Goal: Communication & Community: Ask a question

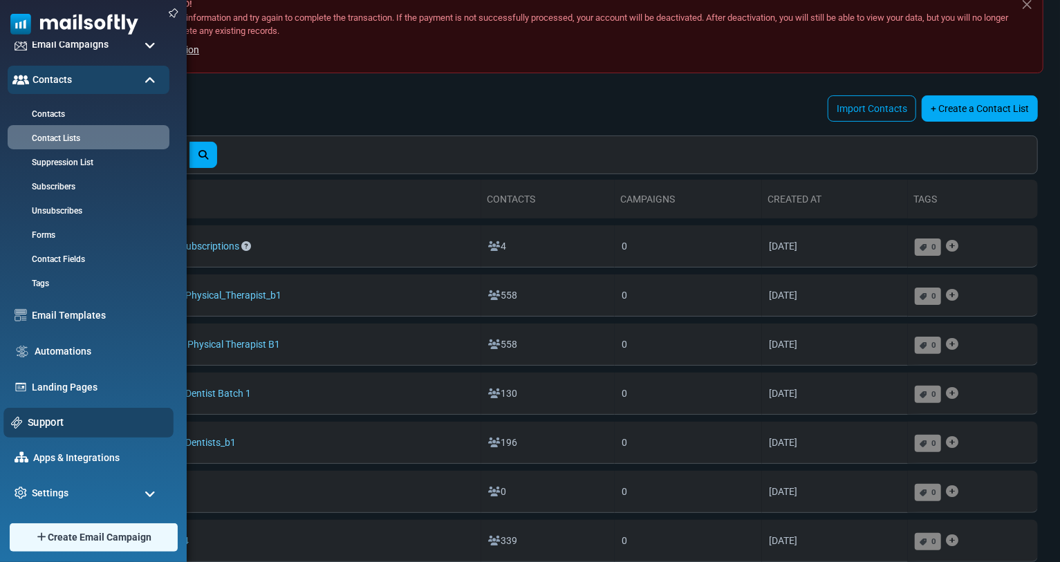
scroll to position [77, 0]
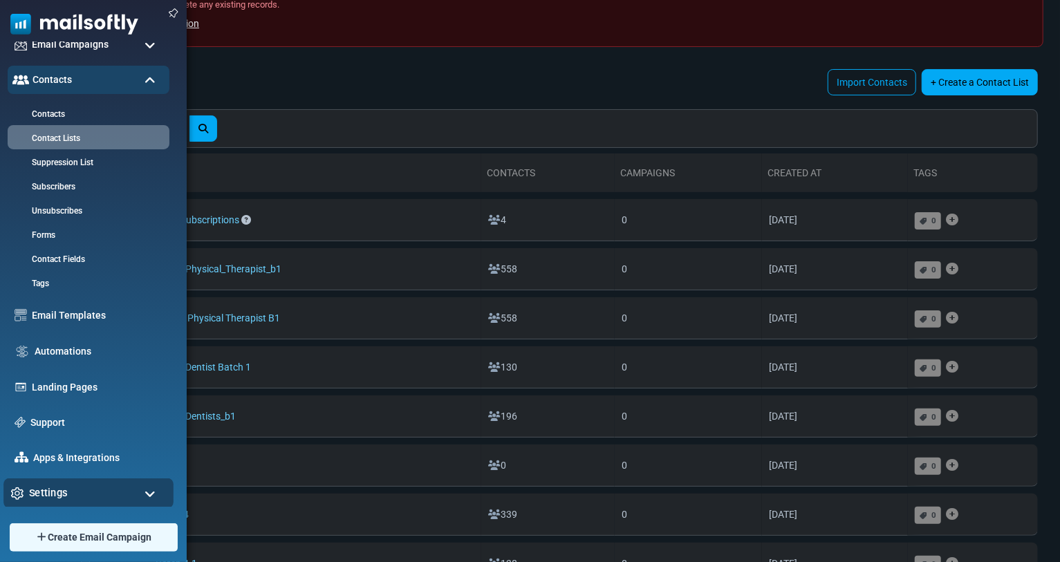
click at [64, 495] on span "Settings" at bounding box center [48, 493] width 39 height 15
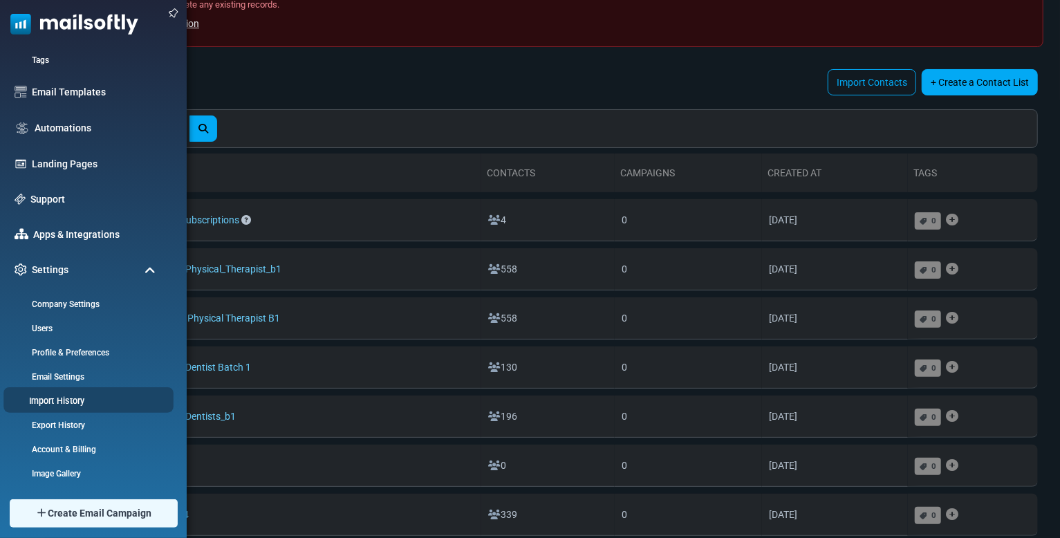
scroll to position [323, 0]
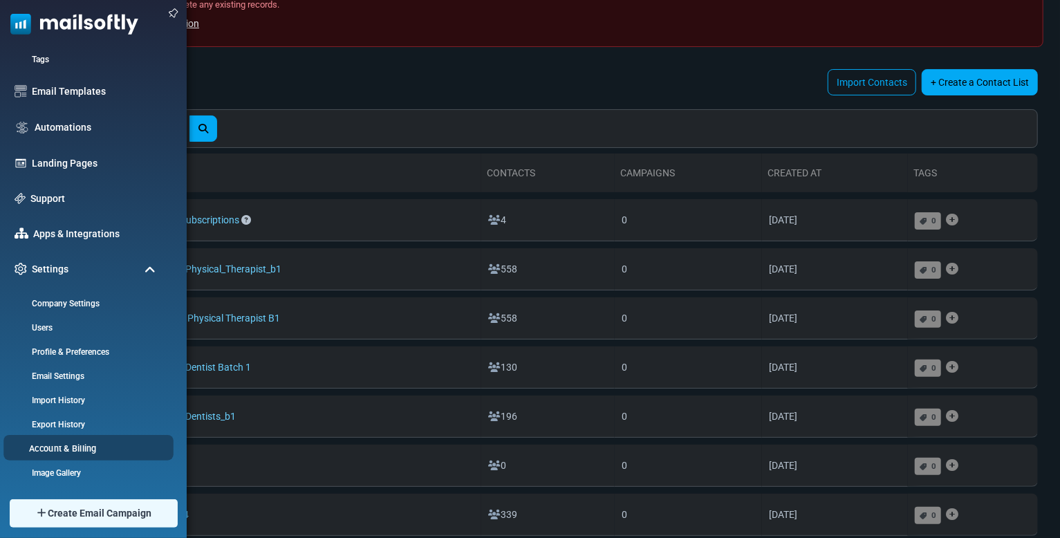
click at [79, 447] on link "Account & Billing" at bounding box center [86, 448] width 166 height 13
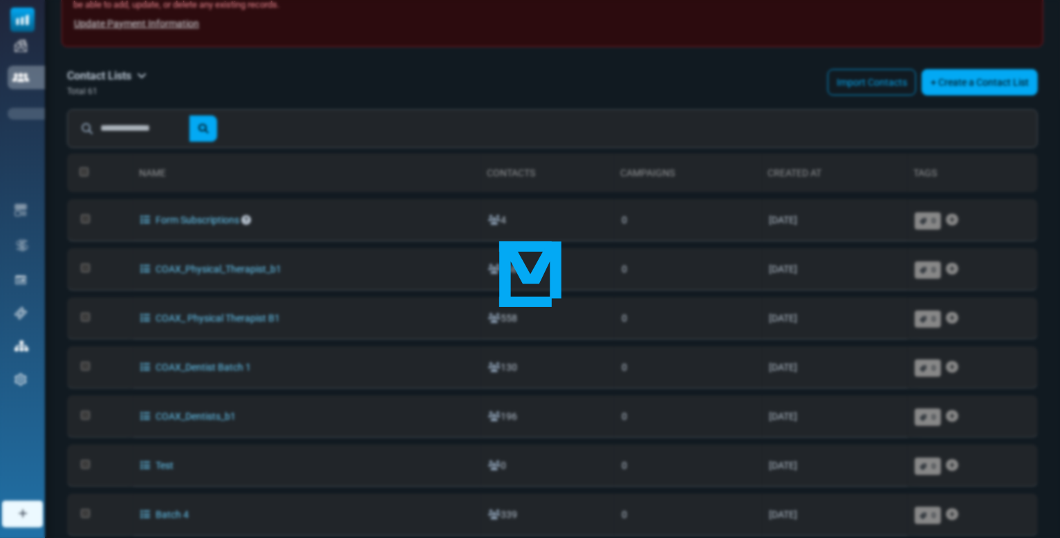
scroll to position [0, 0]
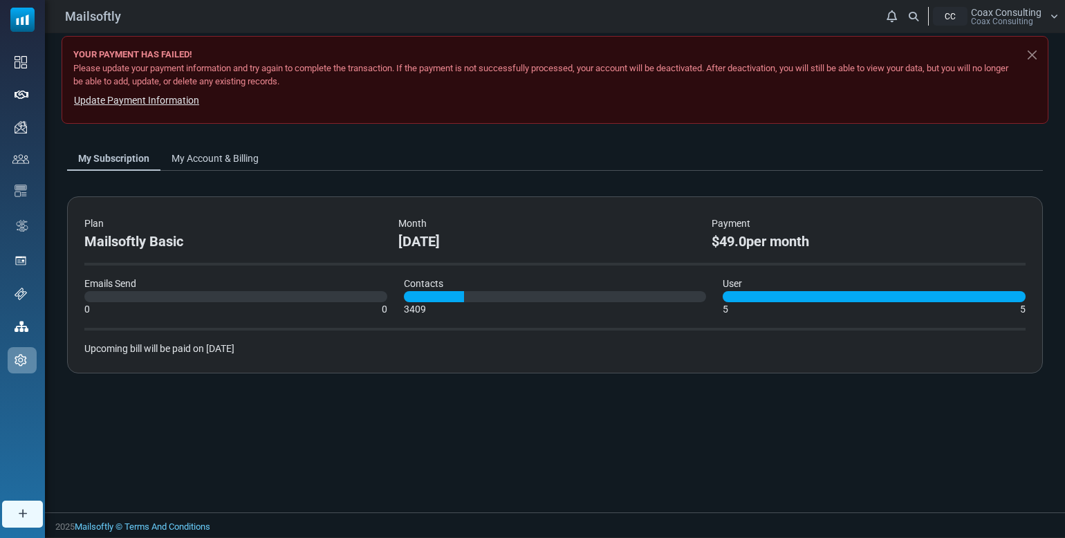
click at [500, 364] on div "Plan Mailsoftly Basic Month October 2025 Payment $49.0 per month Emails Send 0 …" at bounding box center [555, 284] width 976 height 177
click at [229, 164] on link "My Account & Billing" at bounding box center [214, 158] width 109 height 25
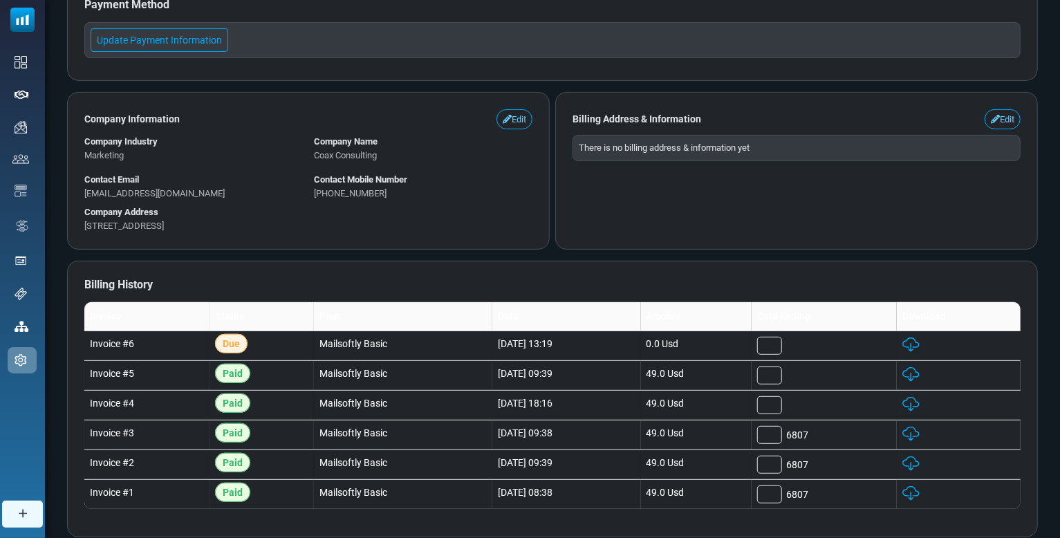
scroll to position [230, 0]
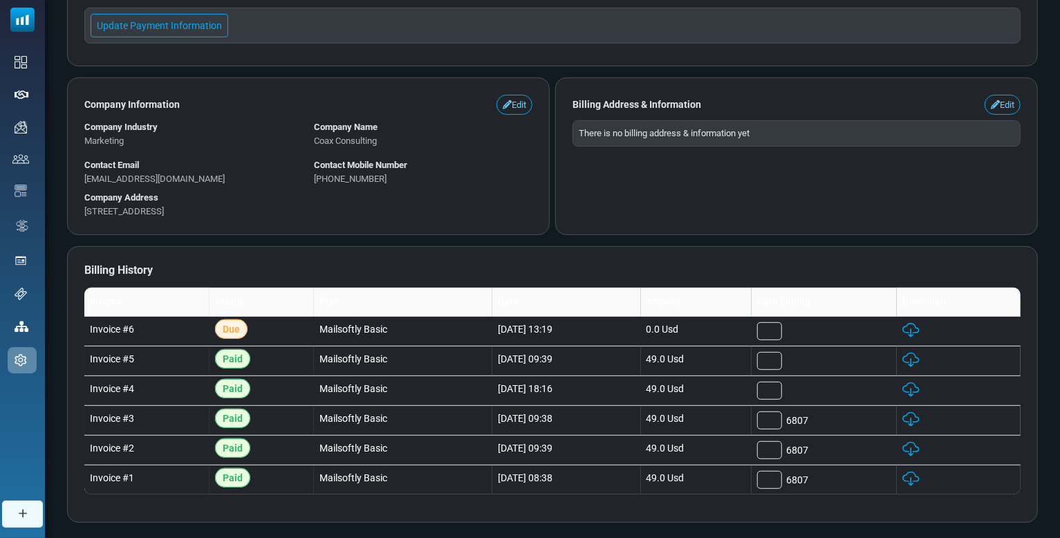
click at [831, 335] on div at bounding box center [824, 331] width 134 height 18
click at [826, 389] on div at bounding box center [824, 391] width 134 height 18
drag, startPoint x: 825, startPoint y: 389, endPoint x: 825, endPoint y: 381, distance: 7.6
click at [825, 388] on div at bounding box center [824, 391] width 134 height 18
click at [825, 356] on div at bounding box center [824, 361] width 134 height 18
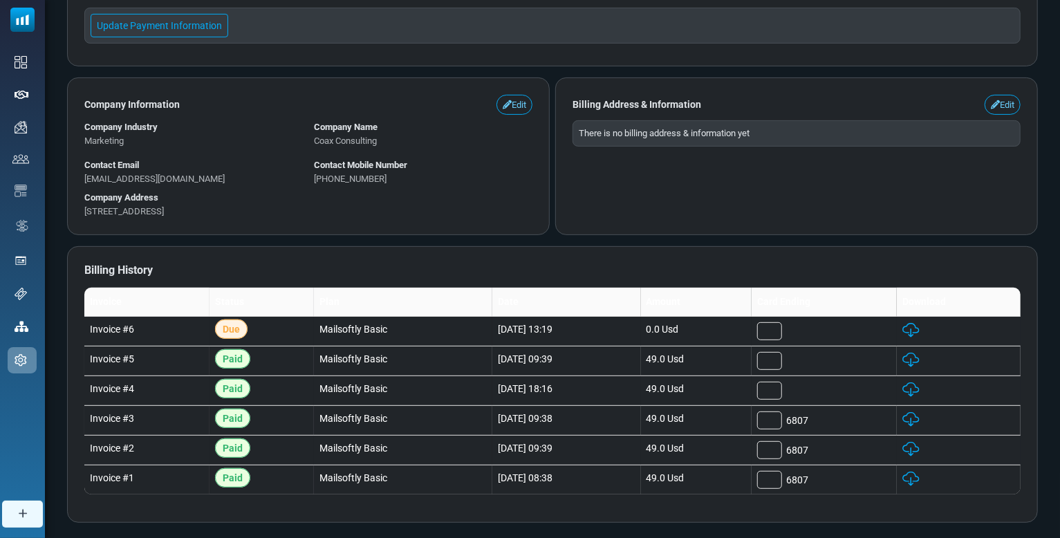
click at [830, 327] on div at bounding box center [824, 331] width 134 height 18
click at [782, 326] on div at bounding box center [769, 331] width 25 height 18
click at [836, 398] on div at bounding box center [824, 391] width 134 height 18
click at [782, 388] on div at bounding box center [769, 391] width 25 height 18
click at [782, 384] on div at bounding box center [769, 391] width 25 height 18
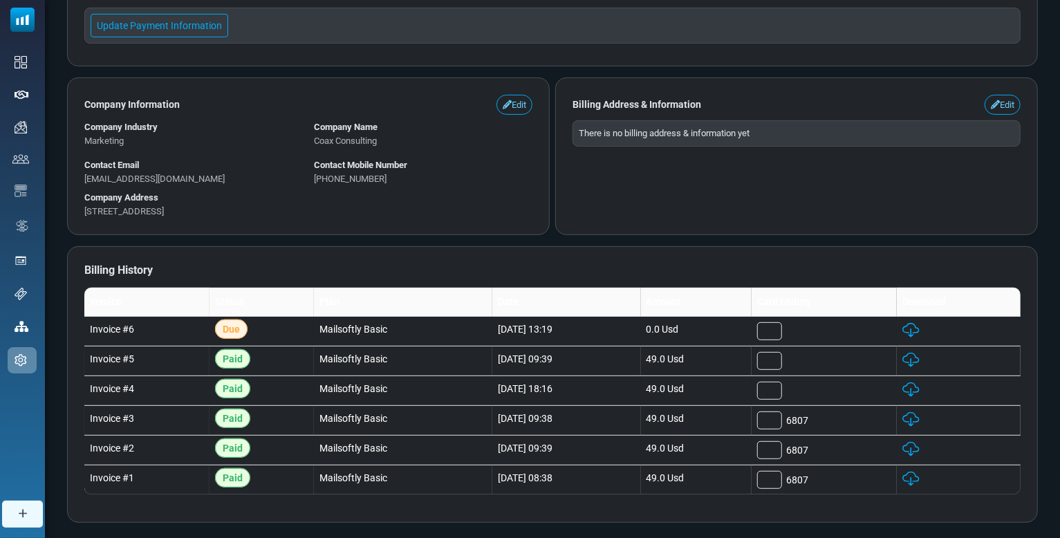
drag, startPoint x: 807, startPoint y: 368, endPoint x: 822, endPoint y: 419, distance: 53.4
click at [782, 369] on div at bounding box center [769, 361] width 25 height 18
click at [809, 422] on span "6807" at bounding box center [797, 421] width 22 height 15
click at [1006, 109] on link "Edit" at bounding box center [1003, 105] width 36 height 21
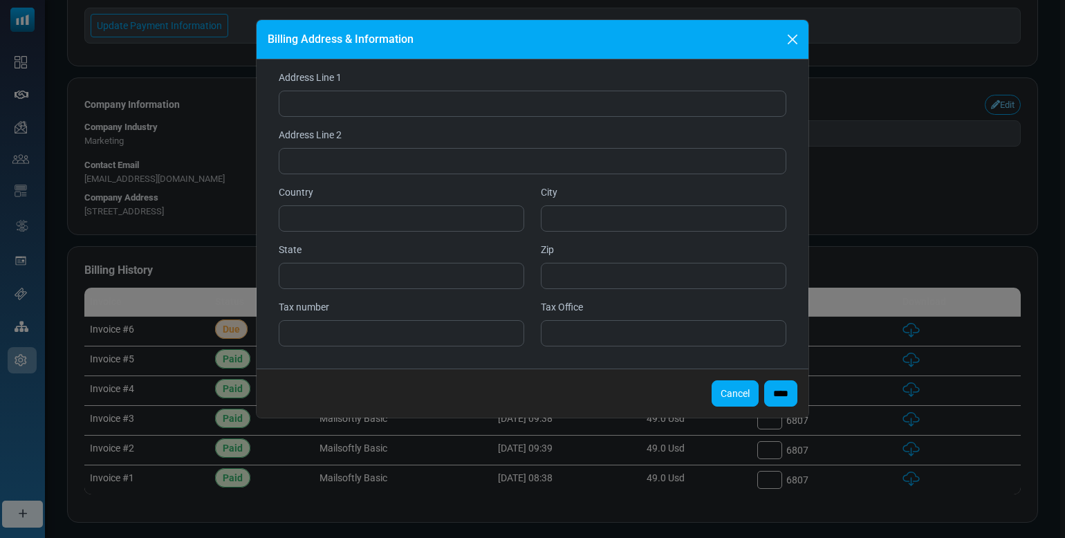
click at [717, 386] on button "Cancel" at bounding box center [735, 393] width 47 height 26
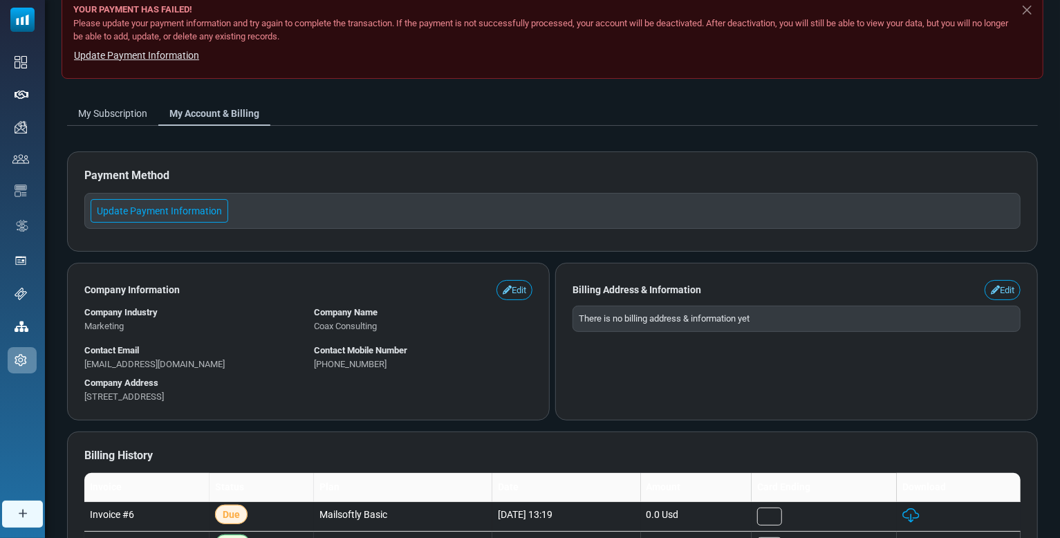
scroll to position [32, 0]
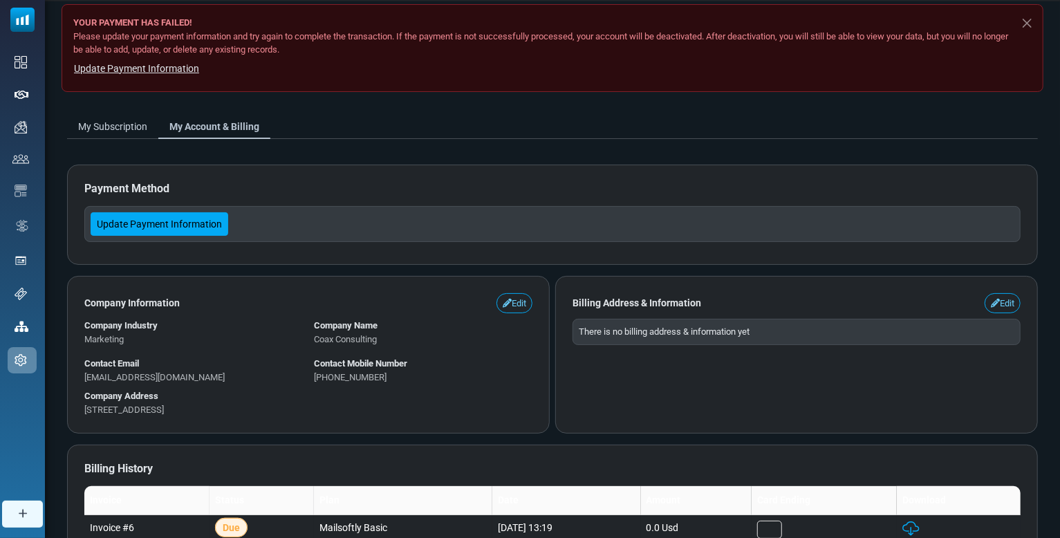
click at [208, 228] on link "Update Payment Information" at bounding box center [160, 224] width 138 height 24
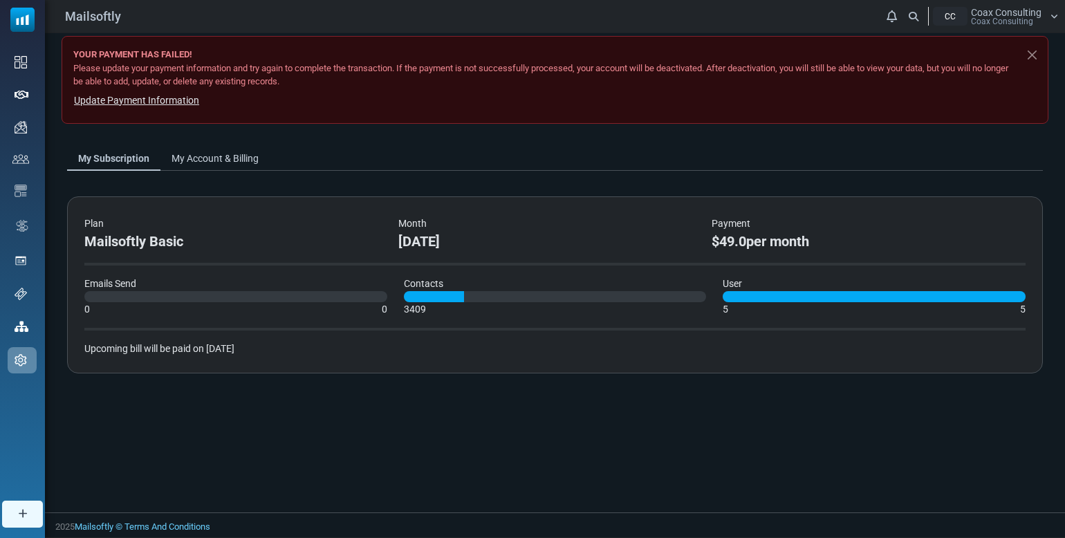
click at [944, 337] on div "Plan Mailsoftly Basic Month October 2025 Payment $49.0 per month Emails Send 0 …" at bounding box center [555, 284] width 976 height 177
click at [226, 163] on link "My Account & Billing" at bounding box center [214, 158] width 109 height 25
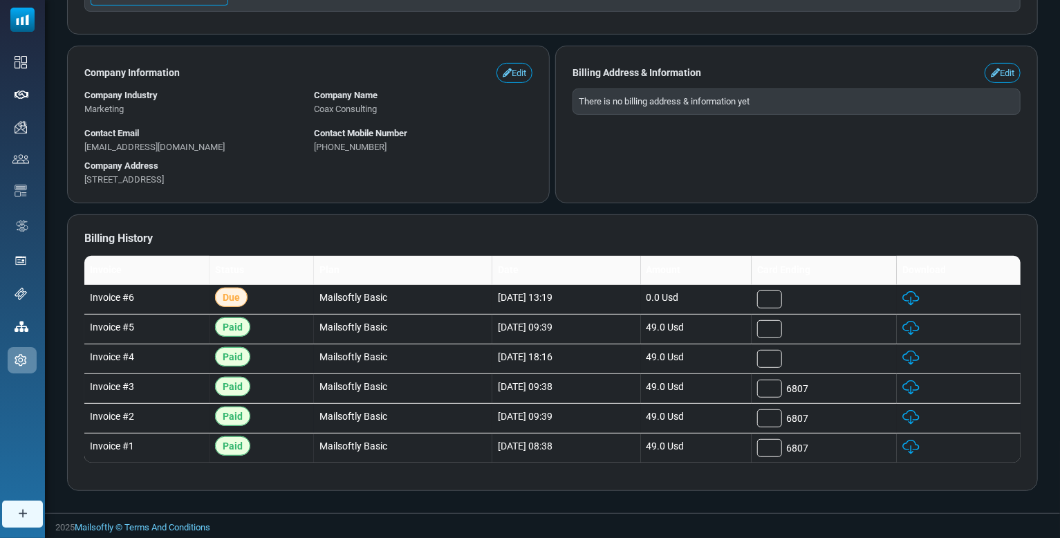
scroll to position [263, 0]
click at [782, 300] on div at bounding box center [769, 300] width 25 height 18
click at [852, 304] on div at bounding box center [824, 300] width 134 height 18
click at [782, 304] on div at bounding box center [769, 300] width 25 height 18
click at [838, 302] on div at bounding box center [824, 300] width 134 height 18
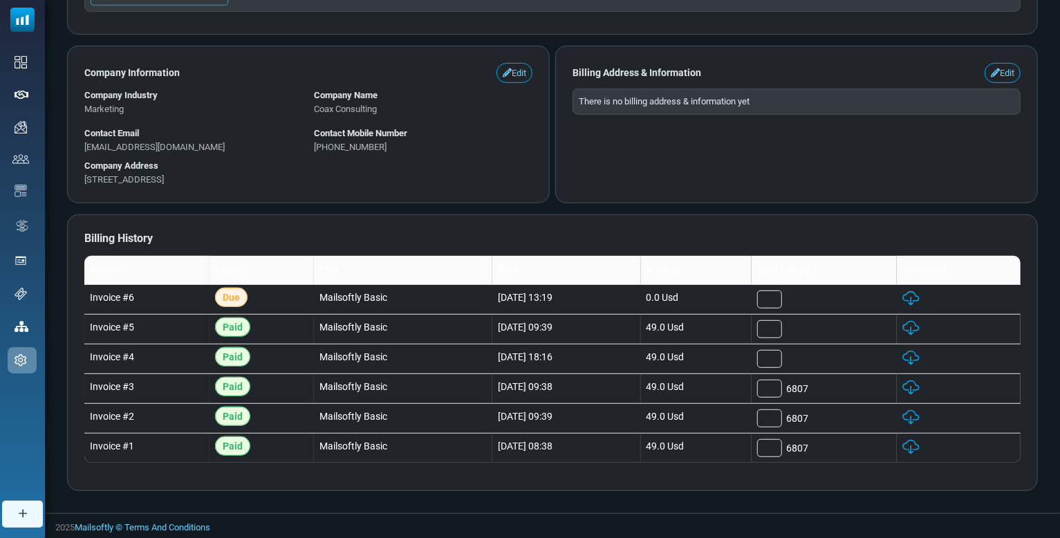
click at [782, 302] on div at bounding box center [769, 300] width 25 height 18
click at [831, 304] on div at bounding box center [824, 300] width 134 height 18
click at [782, 303] on div at bounding box center [769, 300] width 25 height 18
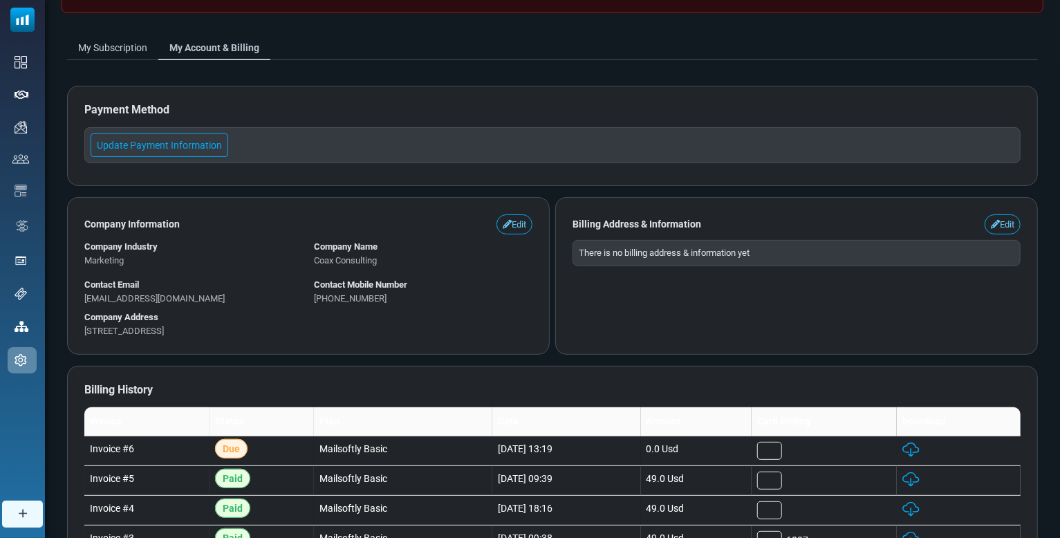
scroll to position [109, 0]
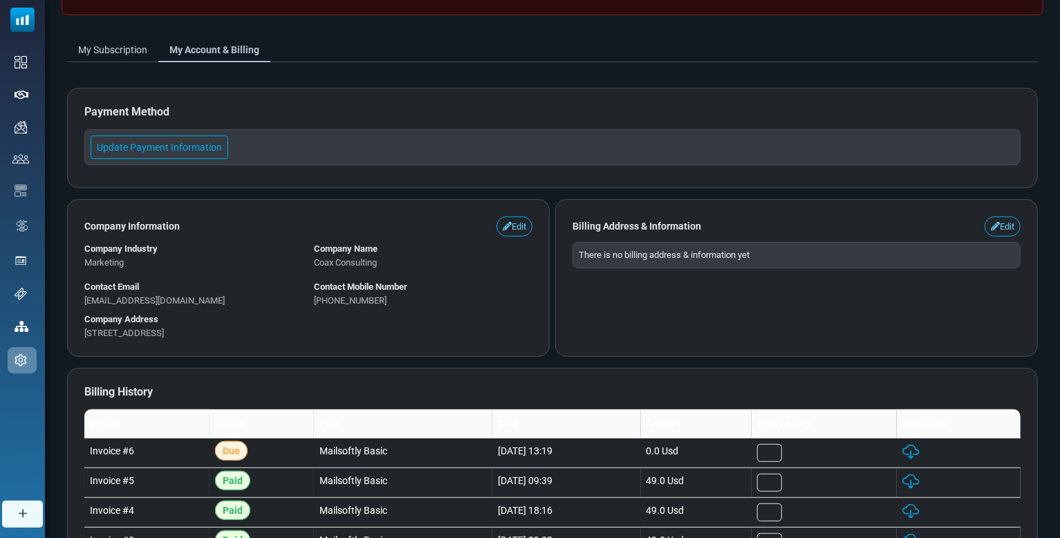
click at [125, 51] on link "My Subscription" at bounding box center [112, 49] width 91 height 25
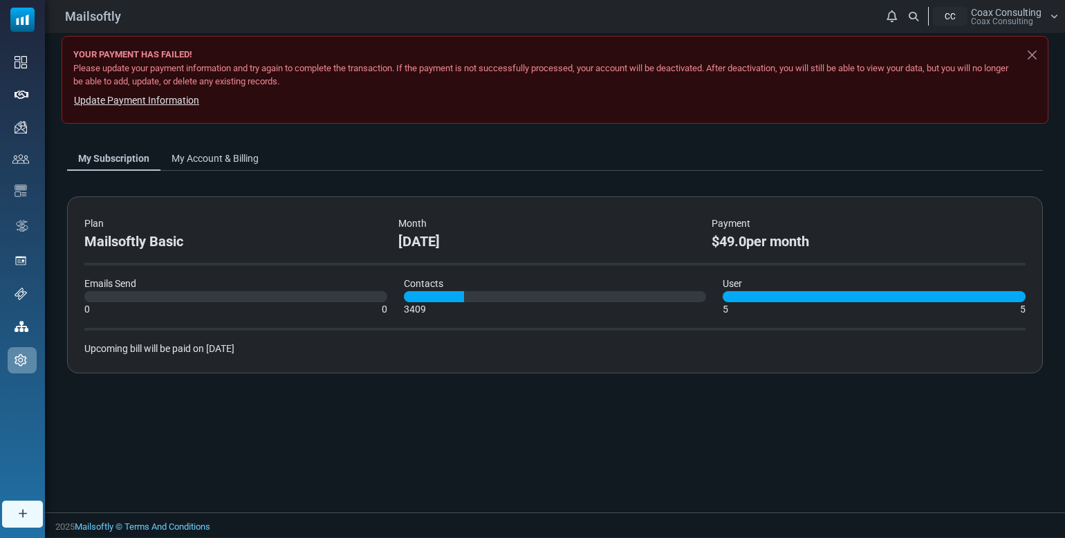
click at [695, 354] on div "Plan Mailsoftly Basic Month [DATE] Payment $49.0 per month Emails Send 0 0 Cont…" at bounding box center [555, 284] width 976 height 177
drag, startPoint x: 889, startPoint y: 332, endPoint x: 898, endPoint y: 334, distance: 9.2
click at [890, 332] on div "Plan Mailsoftly Basic Month [DATE] Payment $49.0 per month Emails Send 0 0 Cont…" at bounding box center [555, 284] width 976 height 177
click at [918, 228] on div "Payment" at bounding box center [860, 224] width 297 height 15
click at [602, 236] on div "[DATE]" at bounding box center [546, 241] width 297 height 21
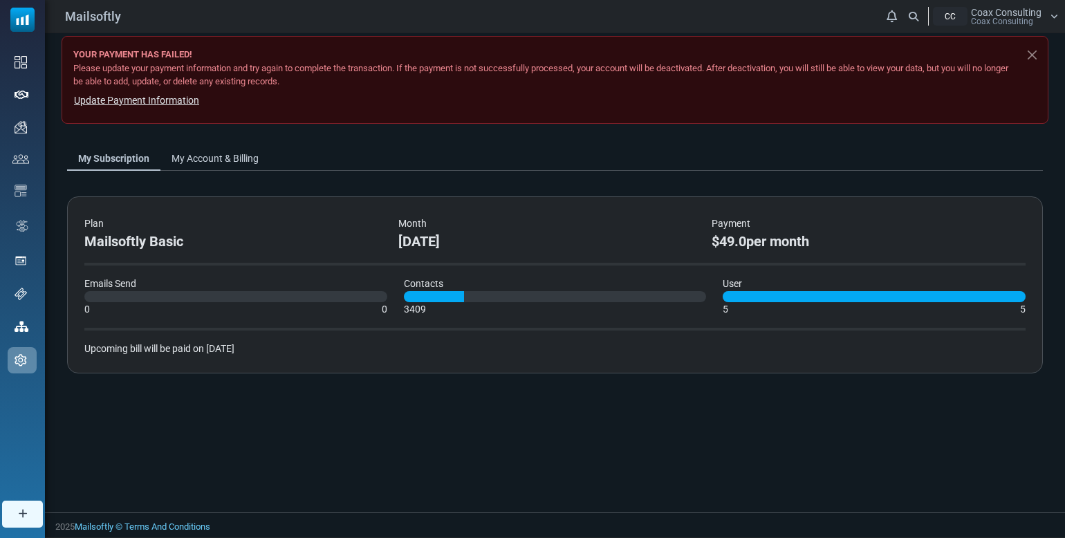
drag, startPoint x: 588, startPoint y: 365, endPoint x: 576, endPoint y: 358, distance: 13.3
click at [586, 365] on div "Plan Mailsoftly Basic Month October 2025 Payment $49.0 per month Emails Send 0 …" at bounding box center [555, 284] width 976 height 177
click at [299, 210] on div "Plan Mailsoftly Basic Month October 2025 Payment $49.0 per month Emails Send 0 …" at bounding box center [555, 284] width 976 height 177
drag, startPoint x: 309, startPoint y: 343, endPoint x: 369, endPoint y: 306, distance: 70.2
click at [311, 343] on div "Upcoming bill will be paid on [DATE]" at bounding box center [554, 349] width 941 height 15
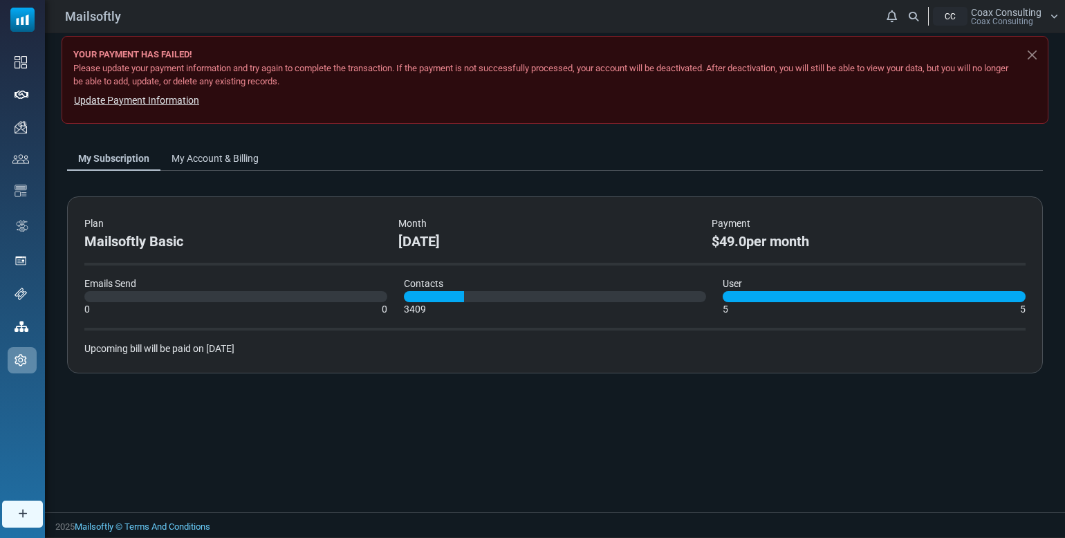
click at [1053, 15] on icon at bounding box center [1055, 16] width 8 height 8
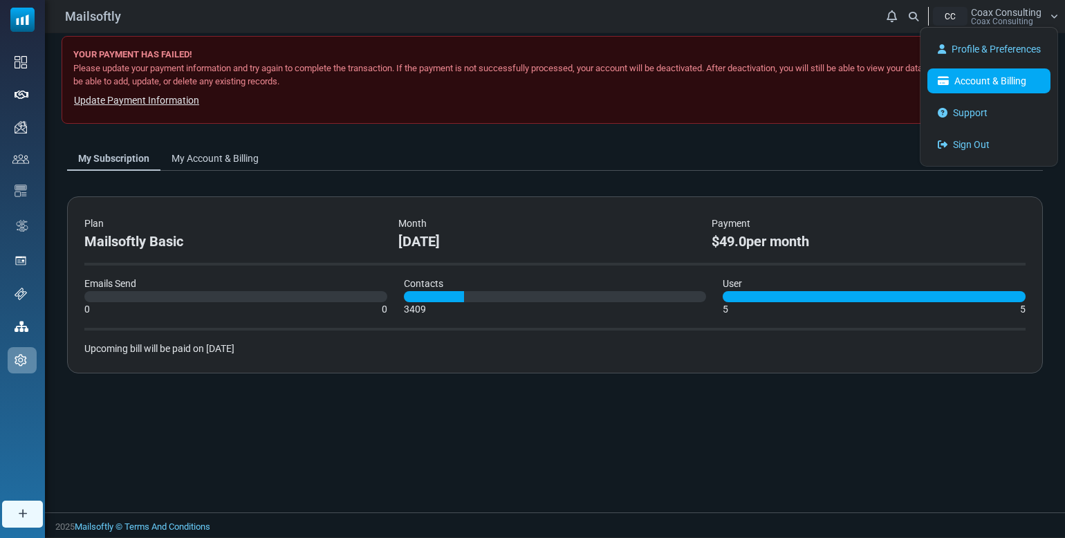
click at [1020, 81] on link "Account & Billing" at bounding box center [989, 80] width 123 height 25
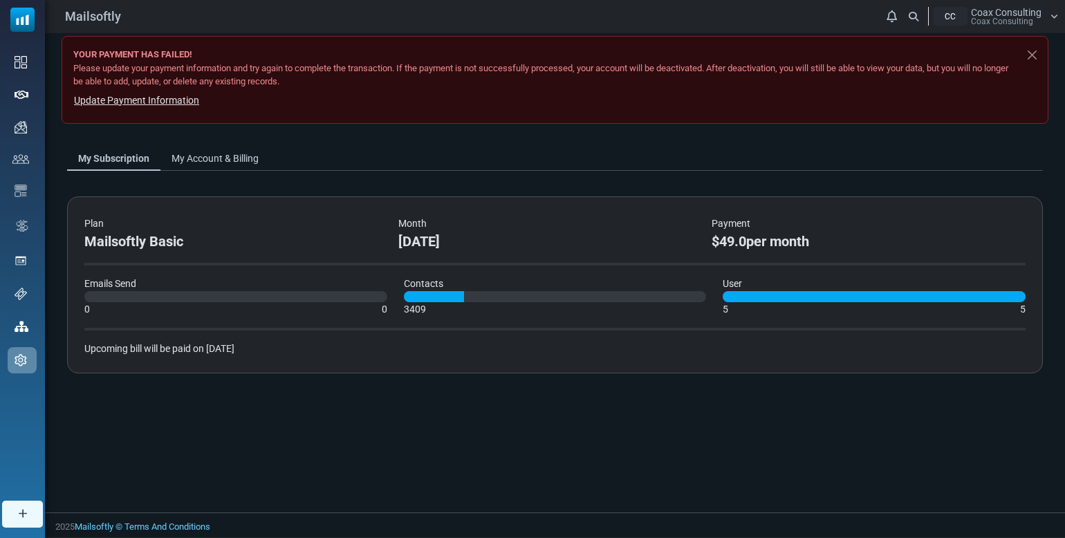
click at [1045, 4] on div "Mailsoftly Notifications CC Coax Consulting Coax Consulting Profile & Preferenc…" at bounding box center [555, 16] width 1020 height 33
click at [1041, 18] on div "Coax Consulting Coax Consulting" at bounding box center [1006, 17] width 71 height 18
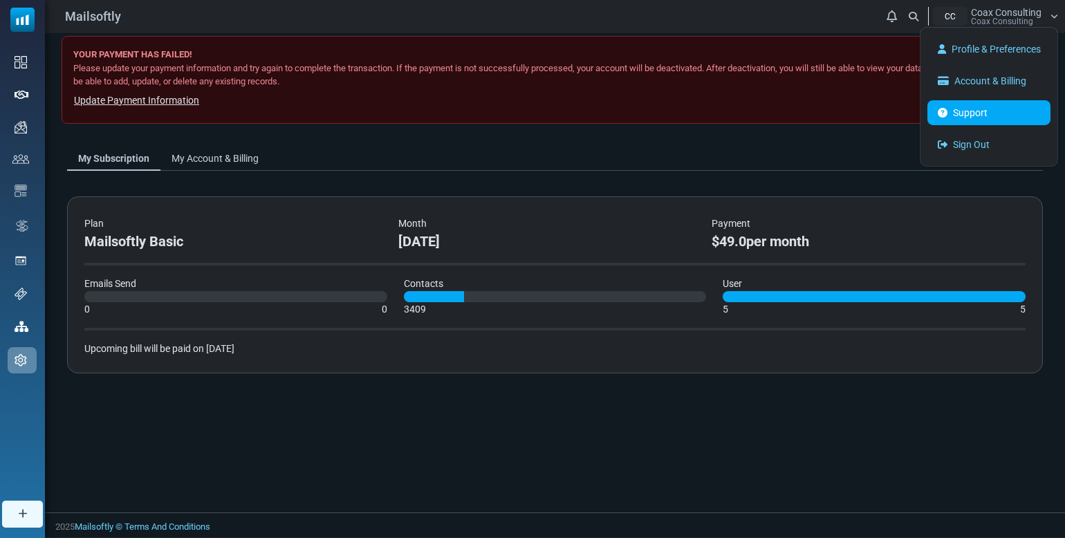
click at [977, 116] on link "Support" at bounding box center [989, 112] width 123 height 25
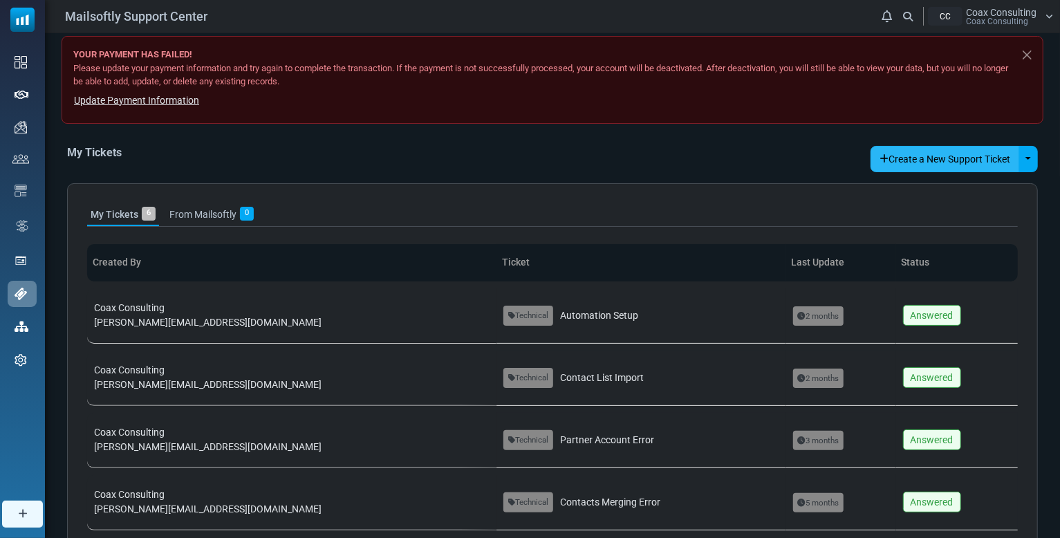
click at [905, 156] on button "Create a New Support Ticket" at bounding box center [945, 159] width 149 height 26
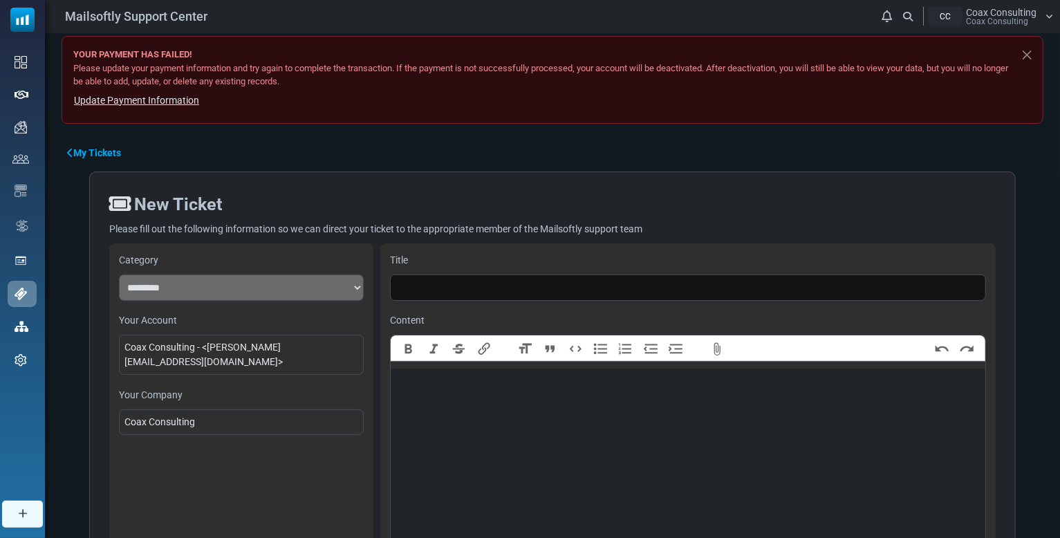
scroll to position [154, 0]
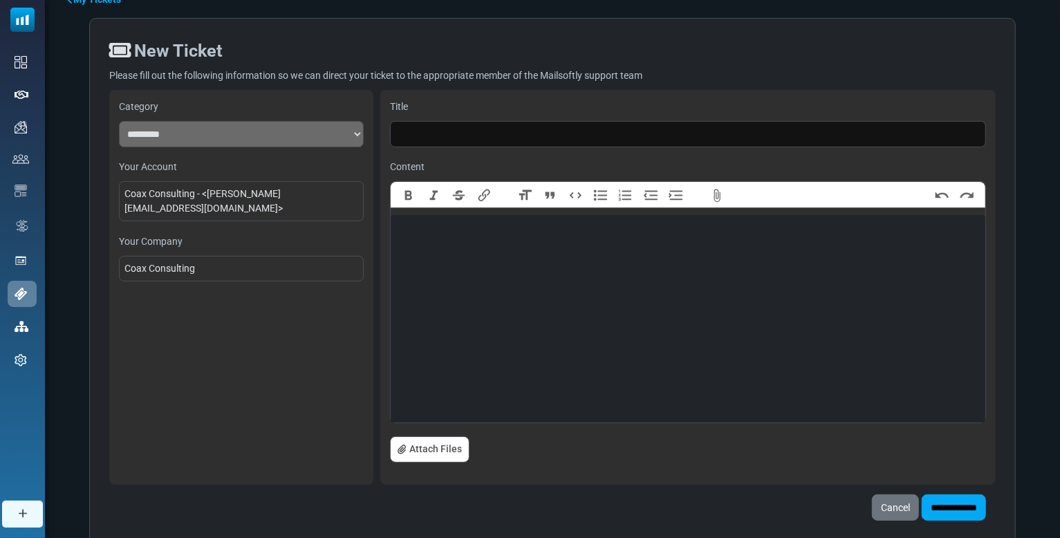
click at [255, 138] on select "**********" at bounding box center [241, 134] width 245 height 26
select select "*******"
click at [119, 121] on select "**********" at bounding box center [241, 134] width 245 height 26
click at [426, 136] on input "text" at bounding box center [688, 134] width 596 height 26
type input "**********"
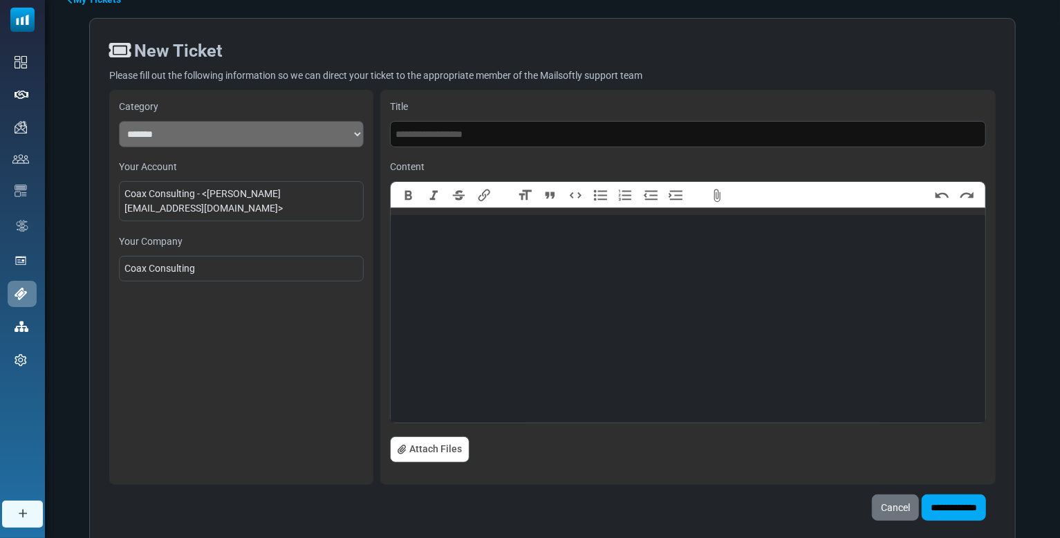
click at [488, 267] on trix-editor at bounding box center [688, 319] width 595 height 208
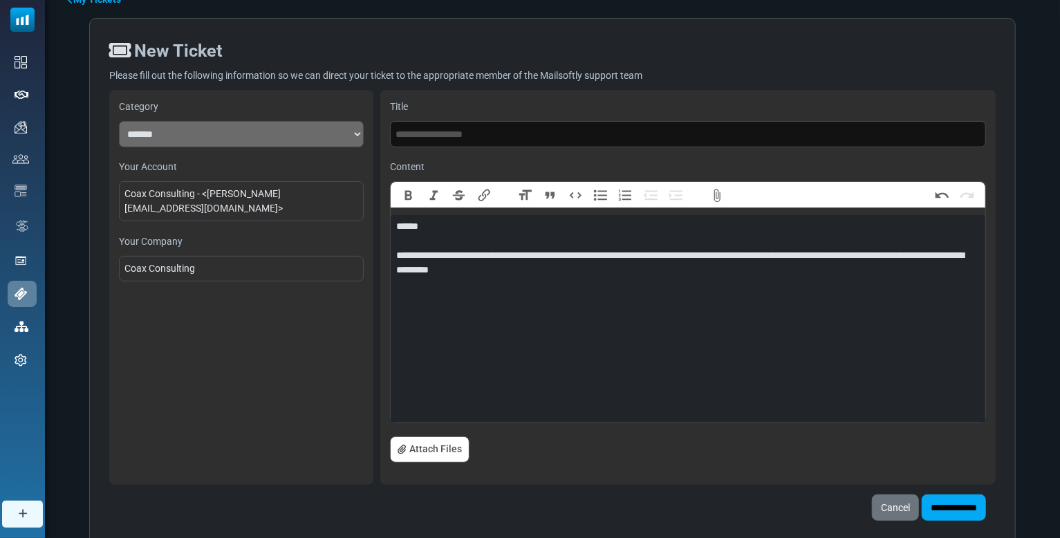
type trix-editor "**********"
click at [964, 508] on input "**********" at bounding box center [954, 508] width 64 height 26
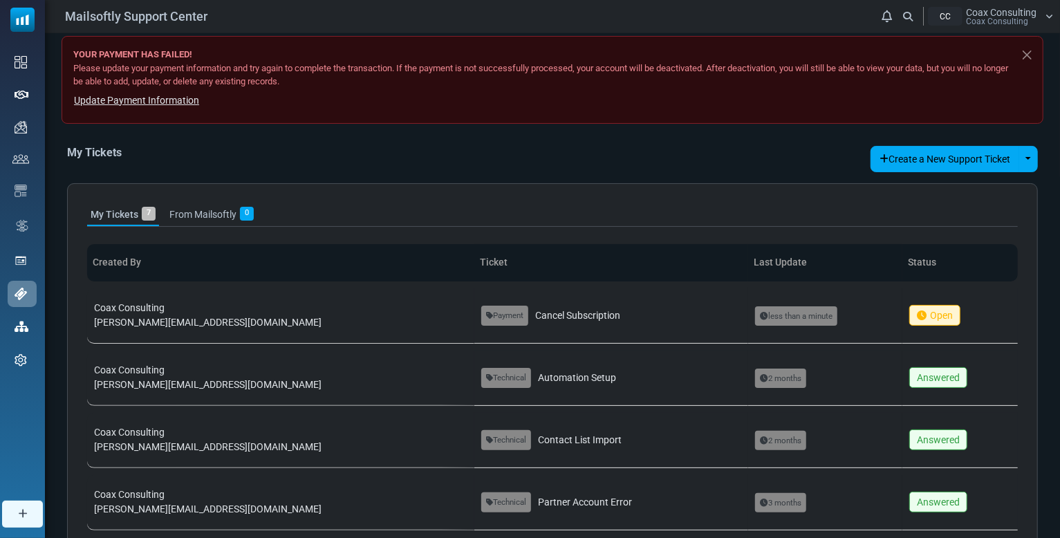
click at [588, 154] on div "My Tickets Create a New Support Ticket Toggle Dropdown Technical Support Paymen…" at bounding box center [552, 159] width 971 height 26
